Goal: Transaction & Acquisition: Purchase product/service

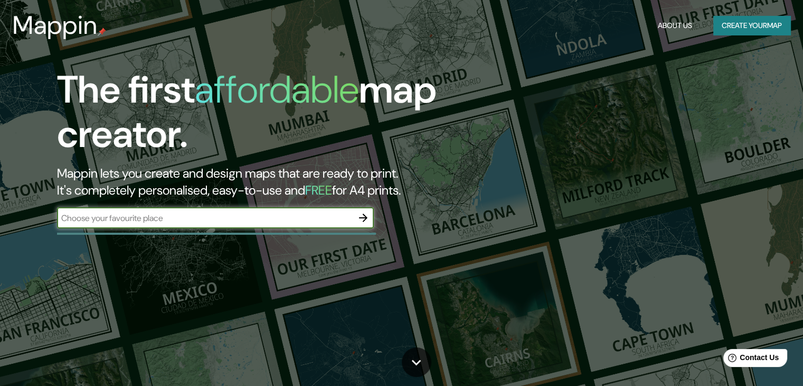
click at [138, 218] on input "text" at bounding box center [205, 218] width 296 height 12
type input "encarnacion [GEOGRAPHIC_DATA]"
click at [365, 215] on icon "button" at bounding box center [363, 217] width 8 height 8
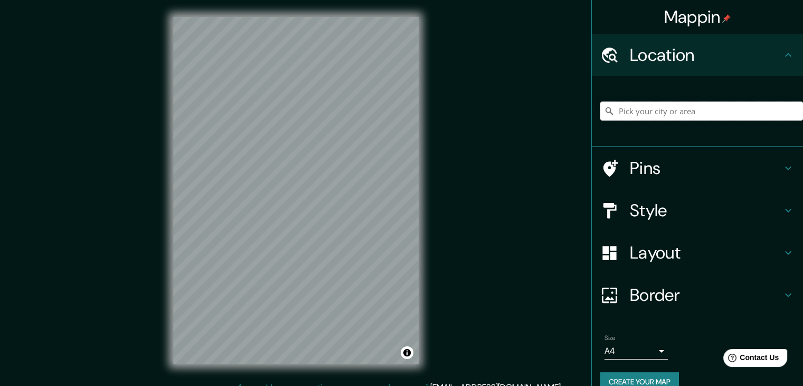
click at [625, 110] on input "Pick your city or area" at bounding box center [701, 110] width 203 height 19
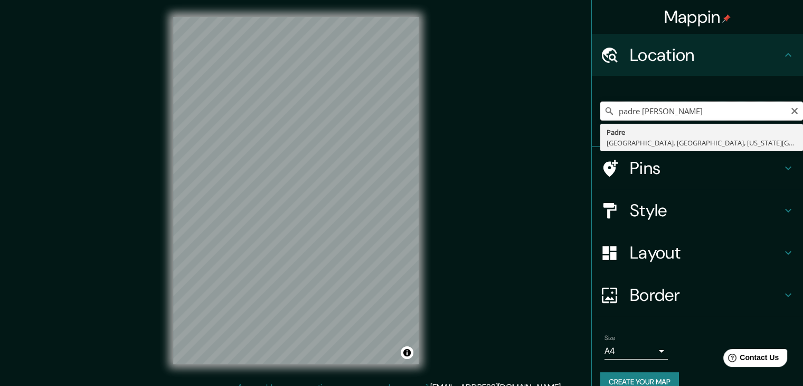
click at [610, 110] on input "padre [PERSON_NAME]" at bounding box center [701, 110] width 203 height 19
type input "Boulin, Altos Pirineos, [GEOGRAPHIC_DATA]"
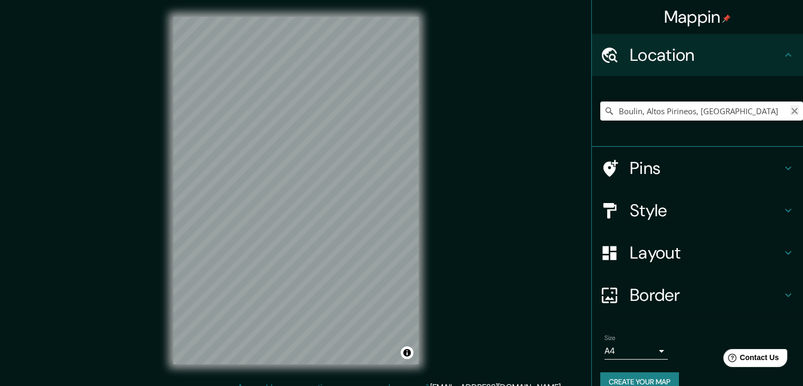
click at [791, 111] on icon "Clear" at bounding box center [795, 111] width 8 height 8
click at [672, 106] on input "Pick your city or area" at bounding box center [701, 110] width 203 height 19
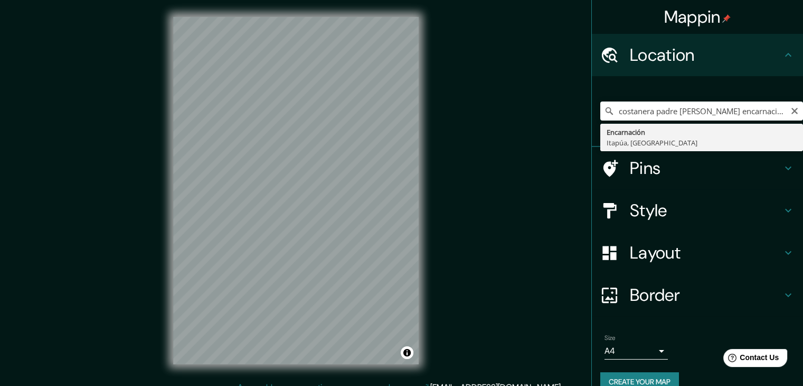
type input "Encarnación, [GEOGRAPHIC_DATA], [GEOGRAPHIC_DATA]"
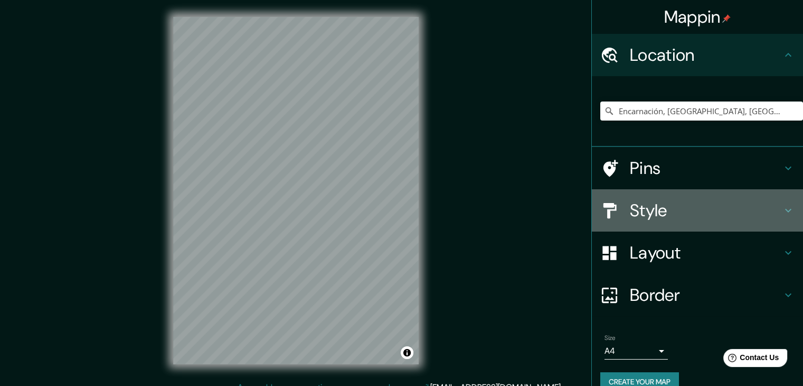
click at [641, 203] on h4 "Style" at bounding box center [706, 210] width 152 height 21
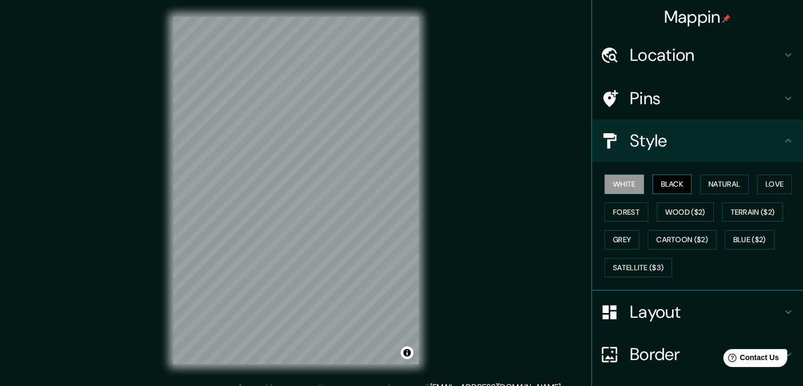
click at [653, 186] on button "Black" at bounding box center [673, 184] width 40 height 20
click at [716, 183] on button "Natural" at bounding box center [724, 184] width 49 height 20
click at [621, 178] on button "White" at bounding box center [625, 184] width 40 height 20
click at [670, 186] on button "Black" at bounding box center [673, 184] width 40 height 20
click at [760, 181] on button "Love" at bounding box center [774, 184] width 35 height 20
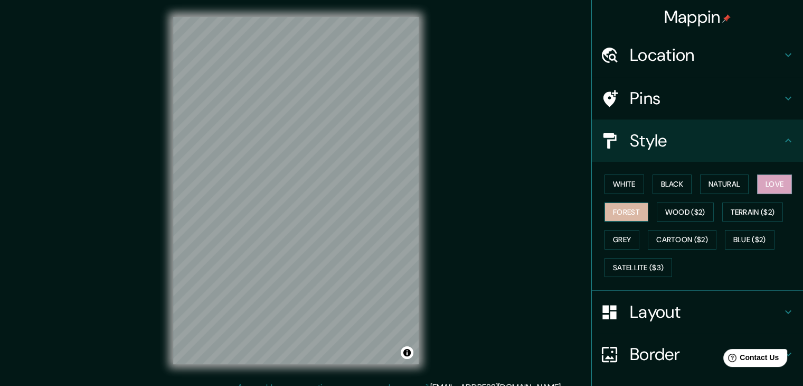
click at [616, 212] on button "Forest" at bounding box center [627, 212] width 44 height 20
click at [613, 182] on button "White" at bounding box center [625, 184] width 40 height 20
